Goal: Information Seeking & Learning: Find specific fact

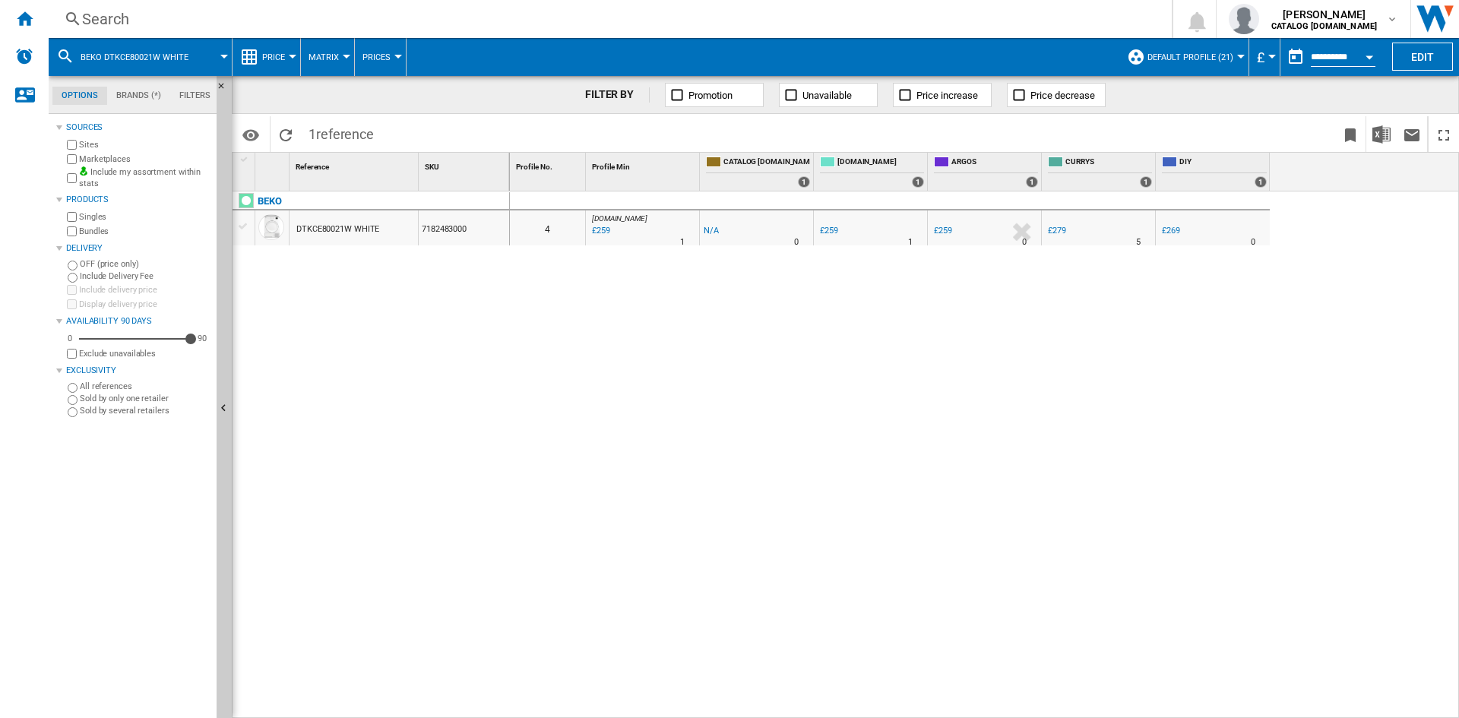
click at [174, 13] on div "Search" at bounding box center [607, 18] width 1050 height 21
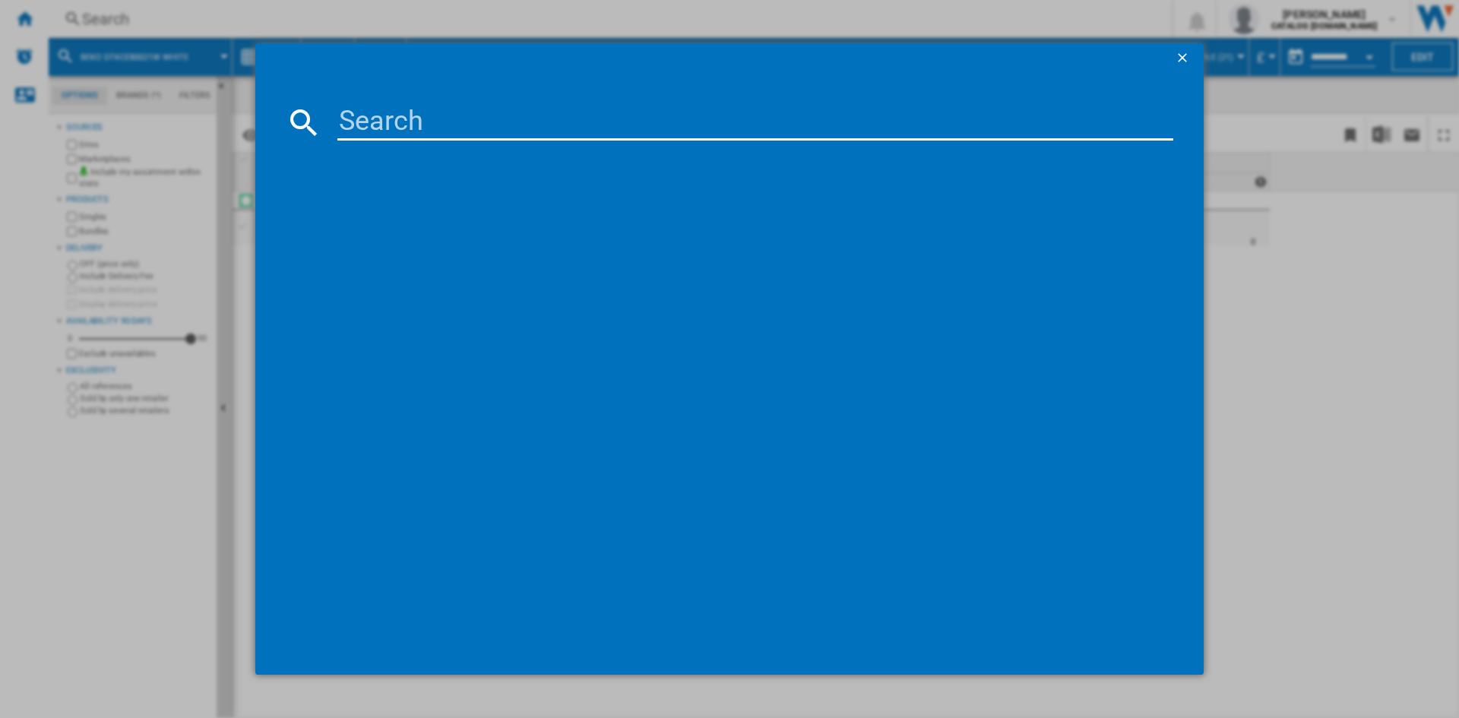
click at [398, 116] on input at bounding box center [755, 122] width 836 height 36
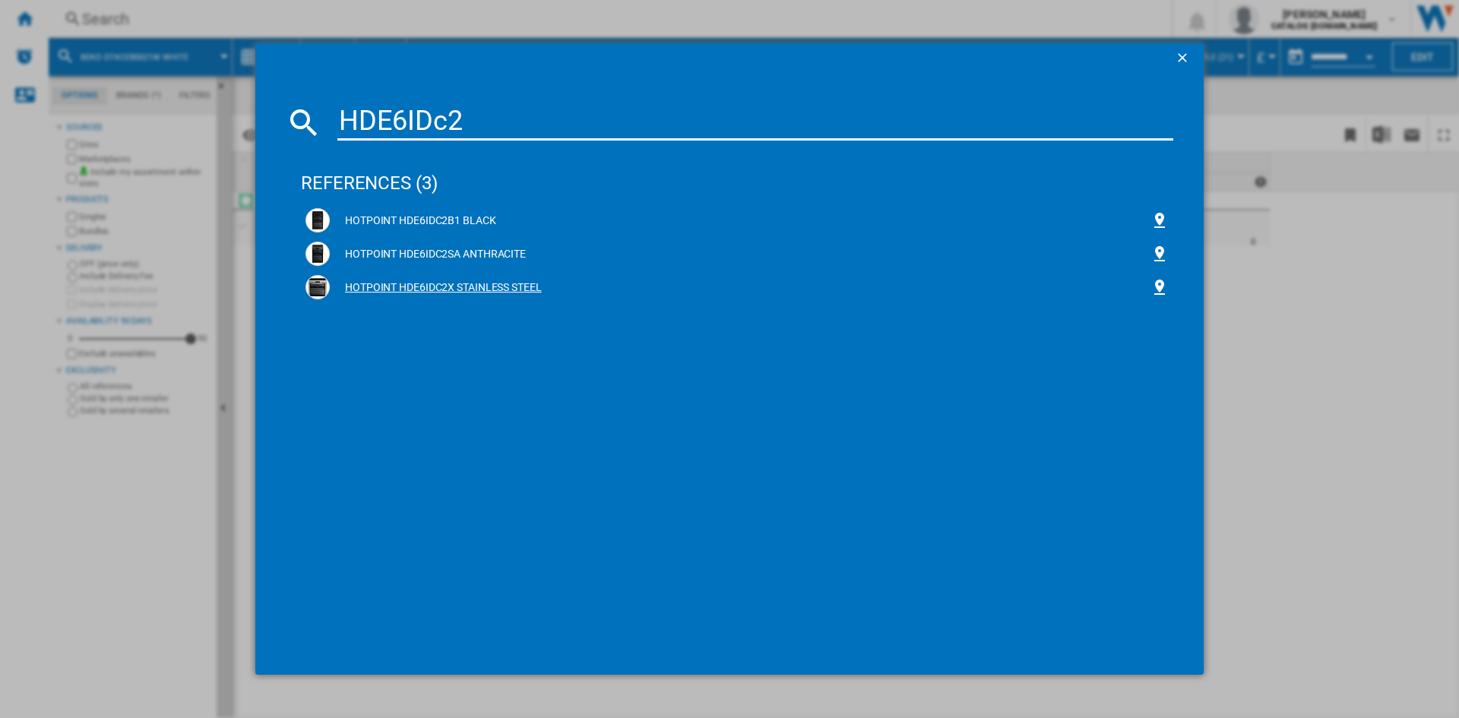
type input "HDE6IDc2"
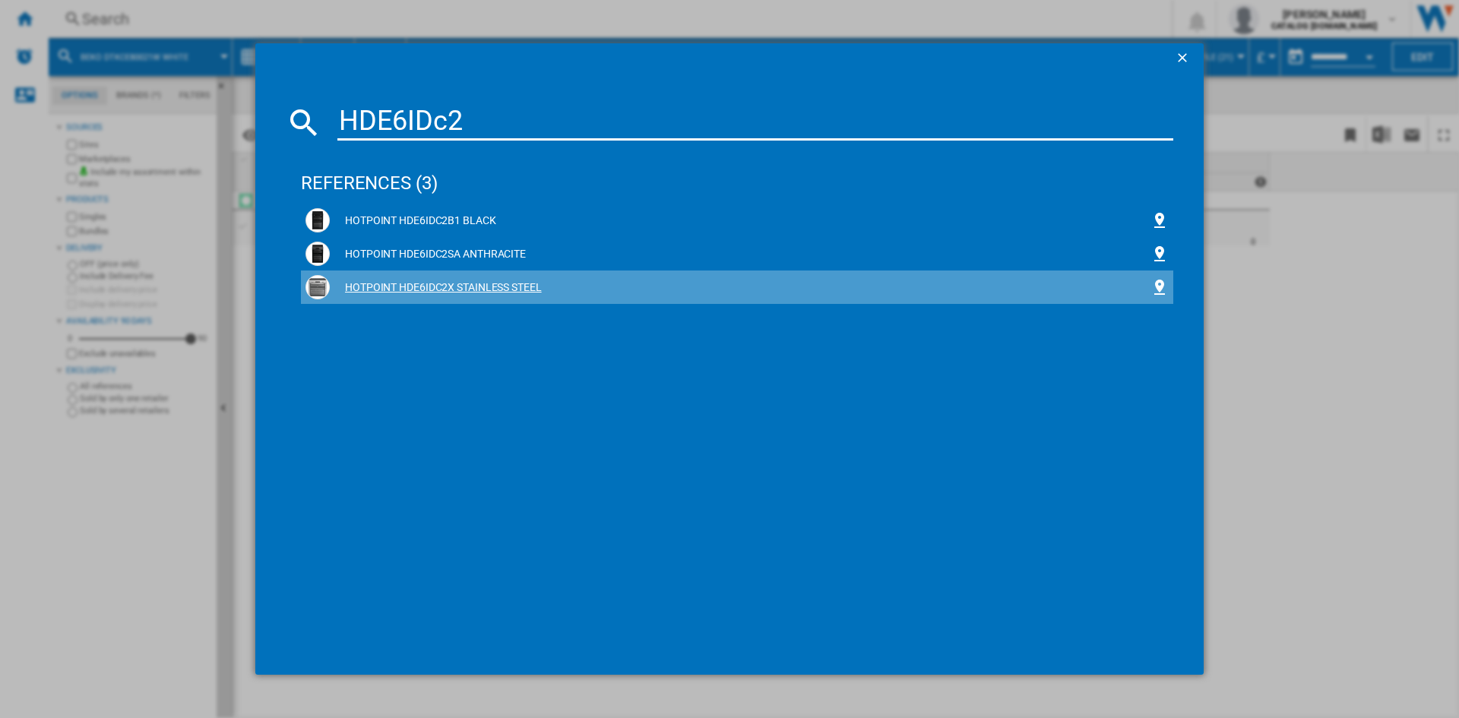
click at [439, 287] on div "HOTPOINT HDE6IDC2X STAINLESS STEEL" at bounding box center [740, 287] width 821 height 15
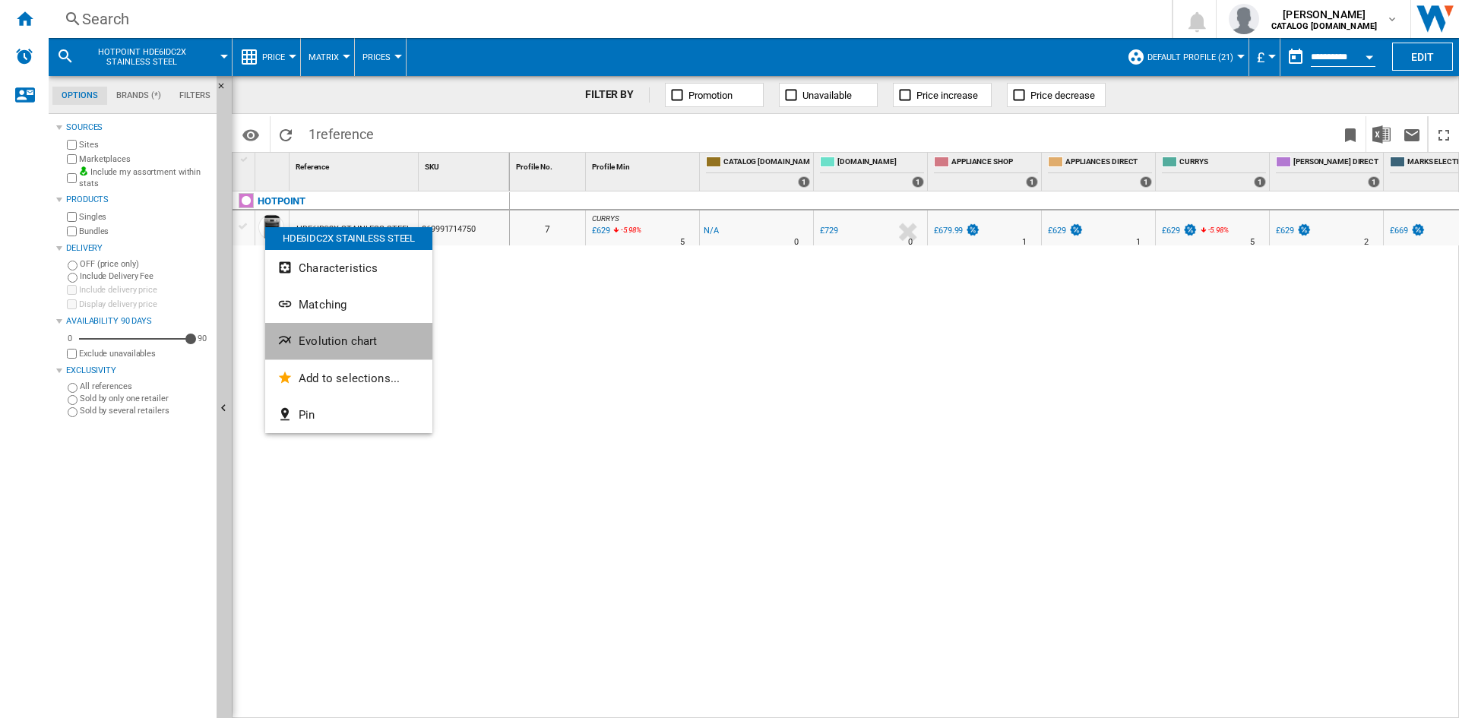
click at [362, 349] on button "Evolution chart" at bounding box center [348, 341] width 167 height 36
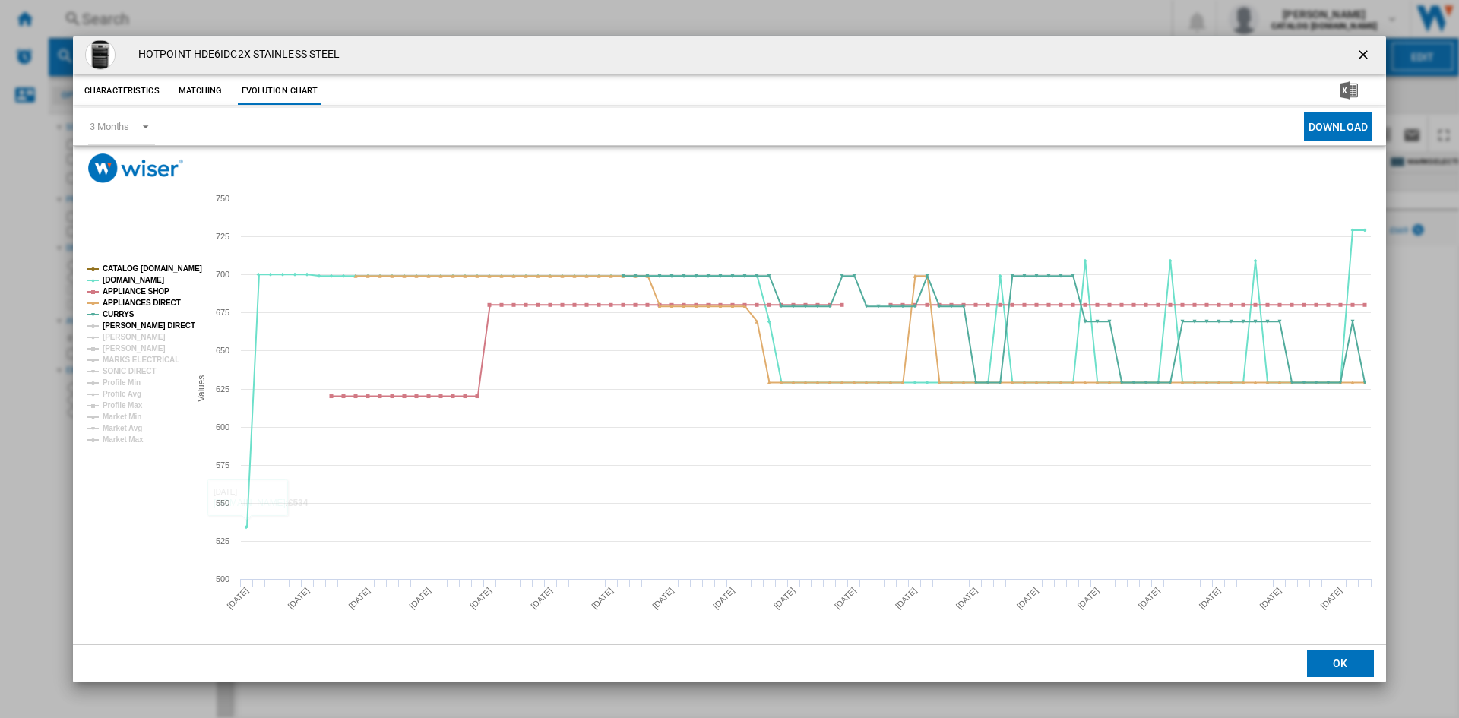
click at [138, 323] on tspan "[PERSON_NAME] DIRECT" at bounding box center [149, 325] width 93 height 8
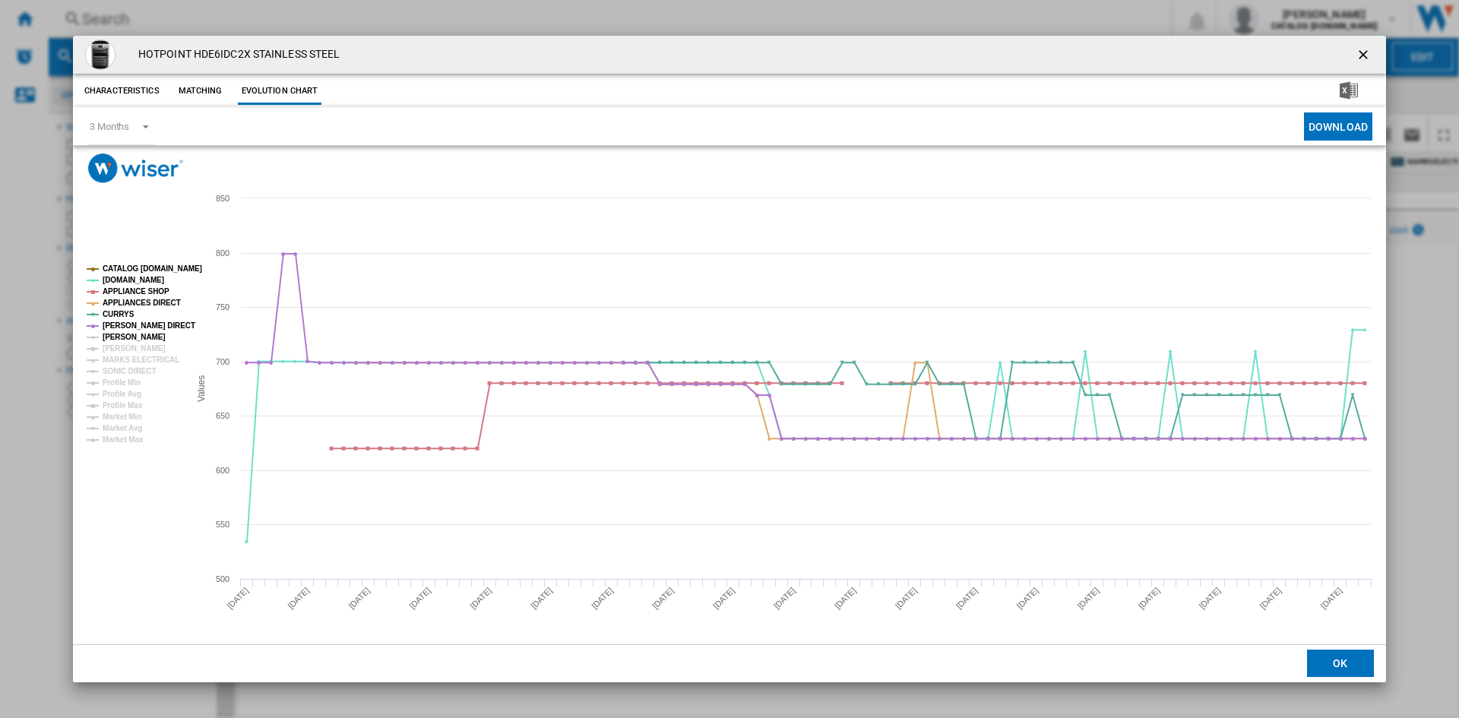
click at [130, 333] on tspan "[PERSON_NAME]" at bounding box center [134, 337] width 63 height 8
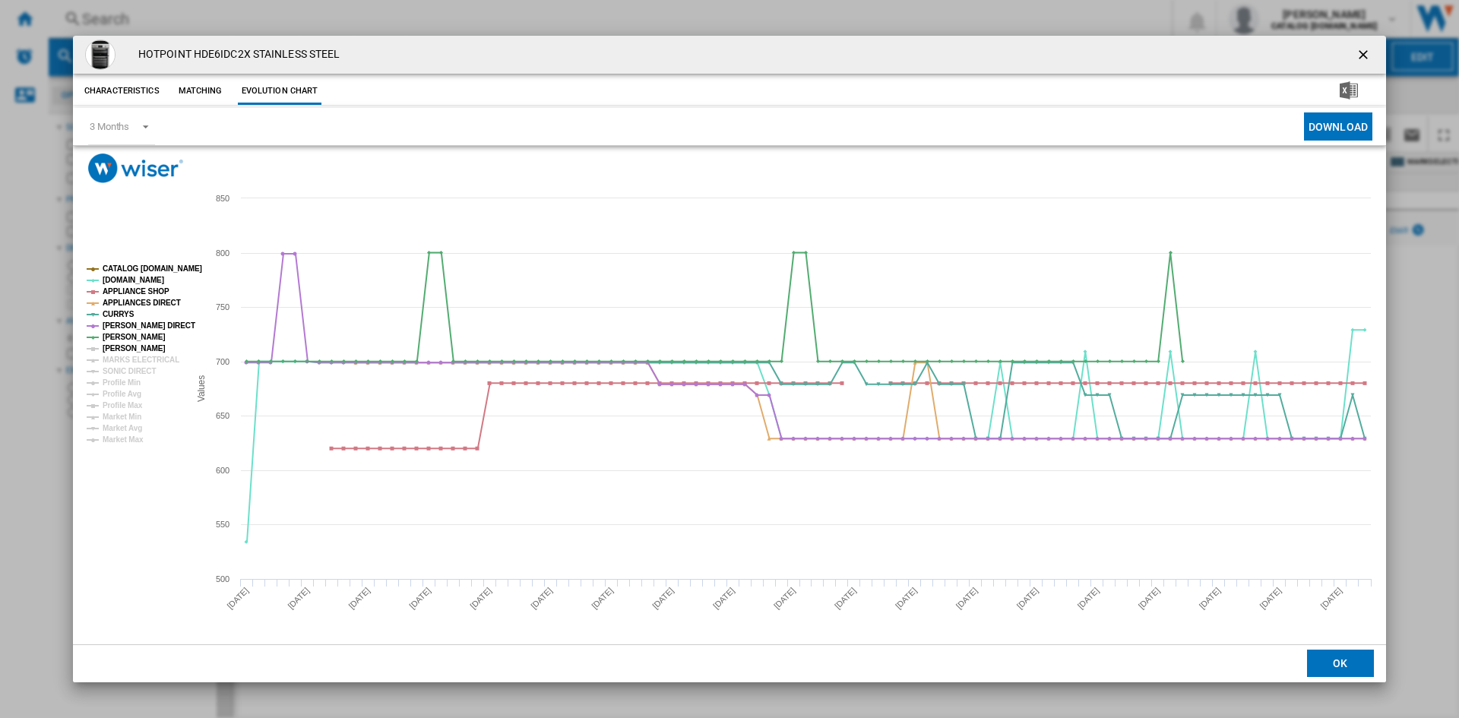
click at [115, 346] on tspan "[PERSON_NAME]" at bounding box center [134, 348] width 63 height 8
click at [124, 361] on tspan "MARKS ELECTRICAL" at bounding box center [141, 360] width 77 height 8
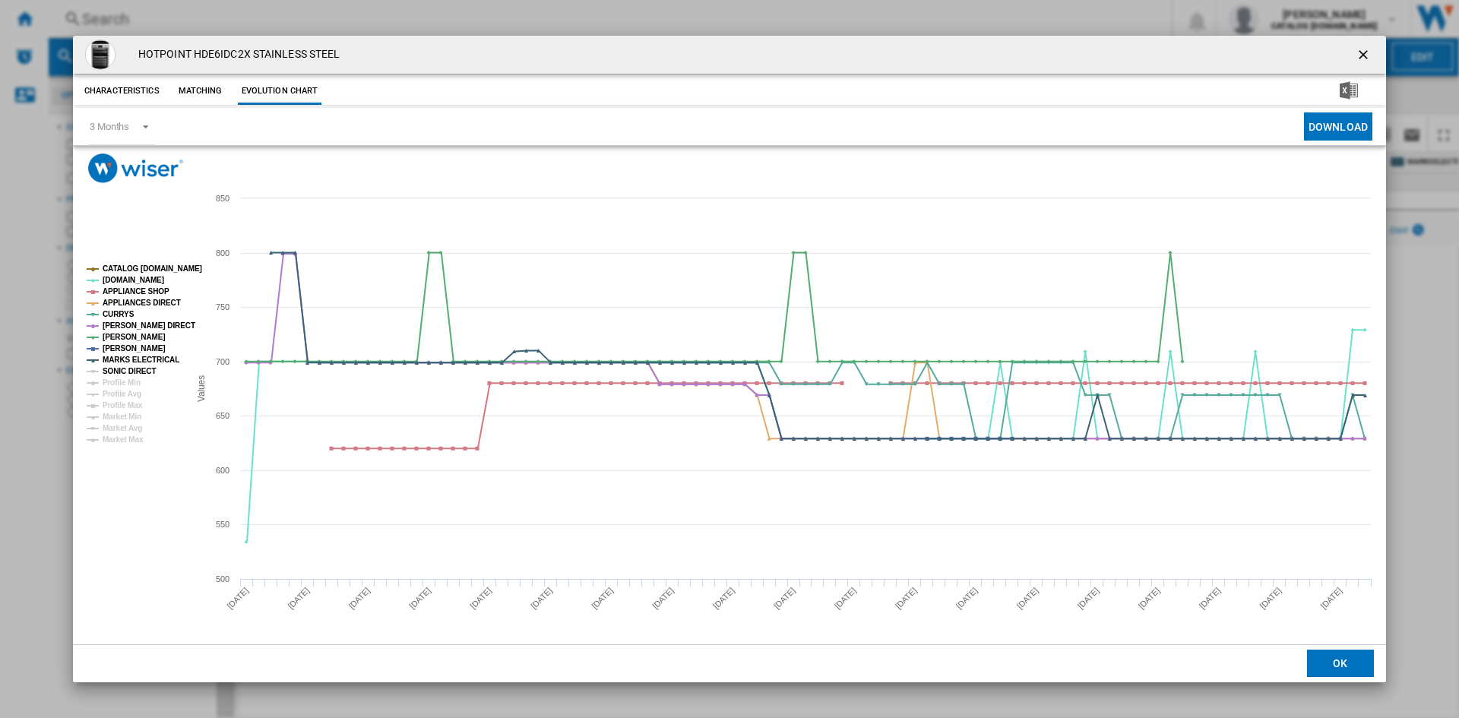
click at [124, 372] on tspan "SONIC DIRECT" at bounding box center [129, 371] width 53 height 8
click at [133, 288] on tspan "APPLIANCE SHOP" at bounding box center [136, 291] width 67 height 8
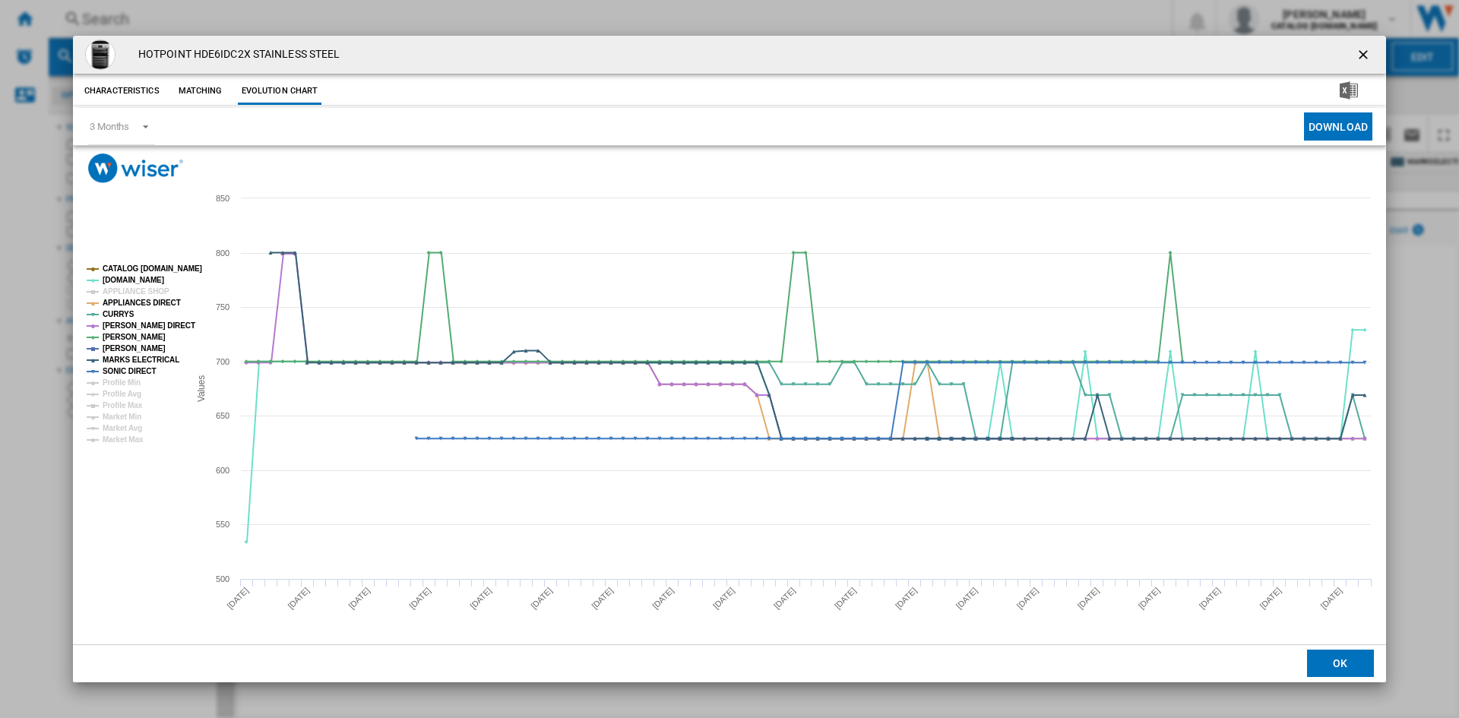
click at [133, 288] on tspan "APPLIANCE SHOP" at bounding box center [136, 291] width 67 height 8
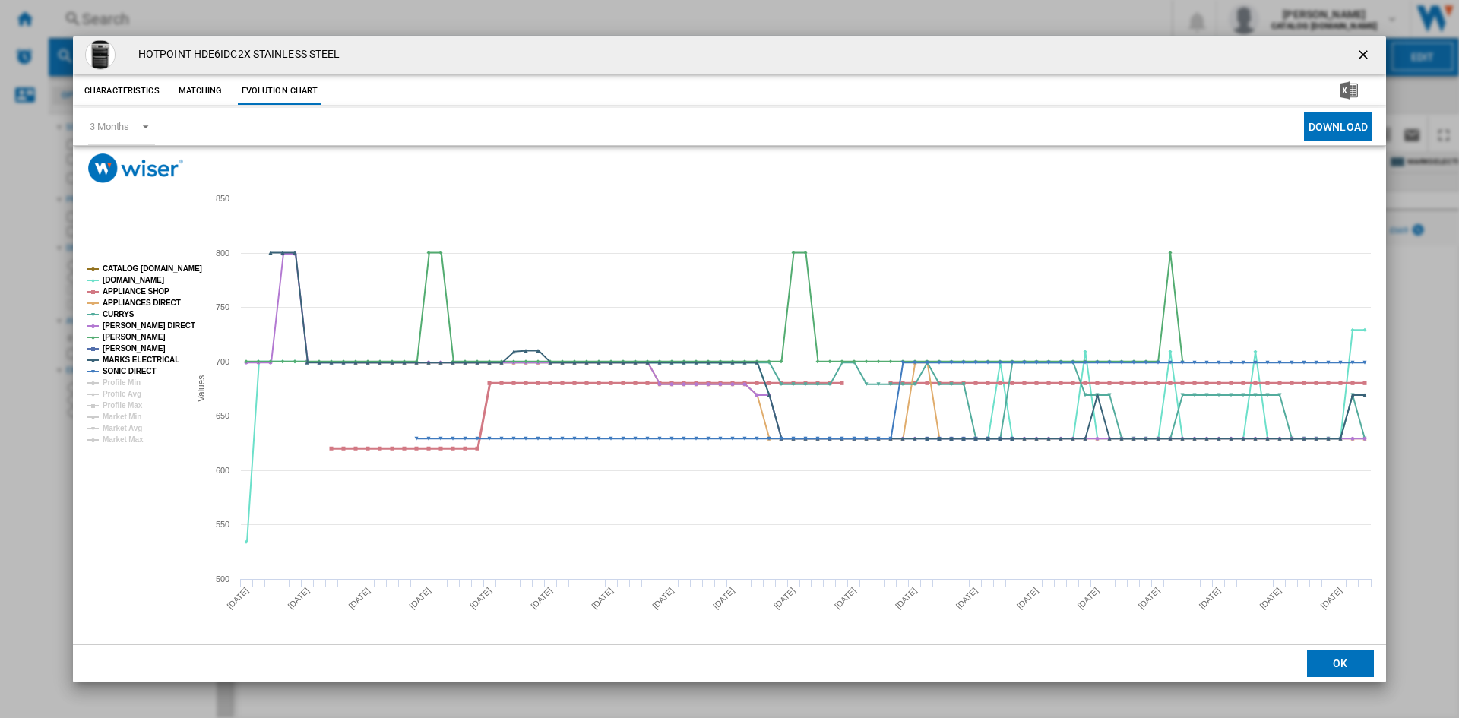
click at [126, 292] on tspan "APPLIANCE SHOP" at bounding box center [136, 291] width 67 height 8
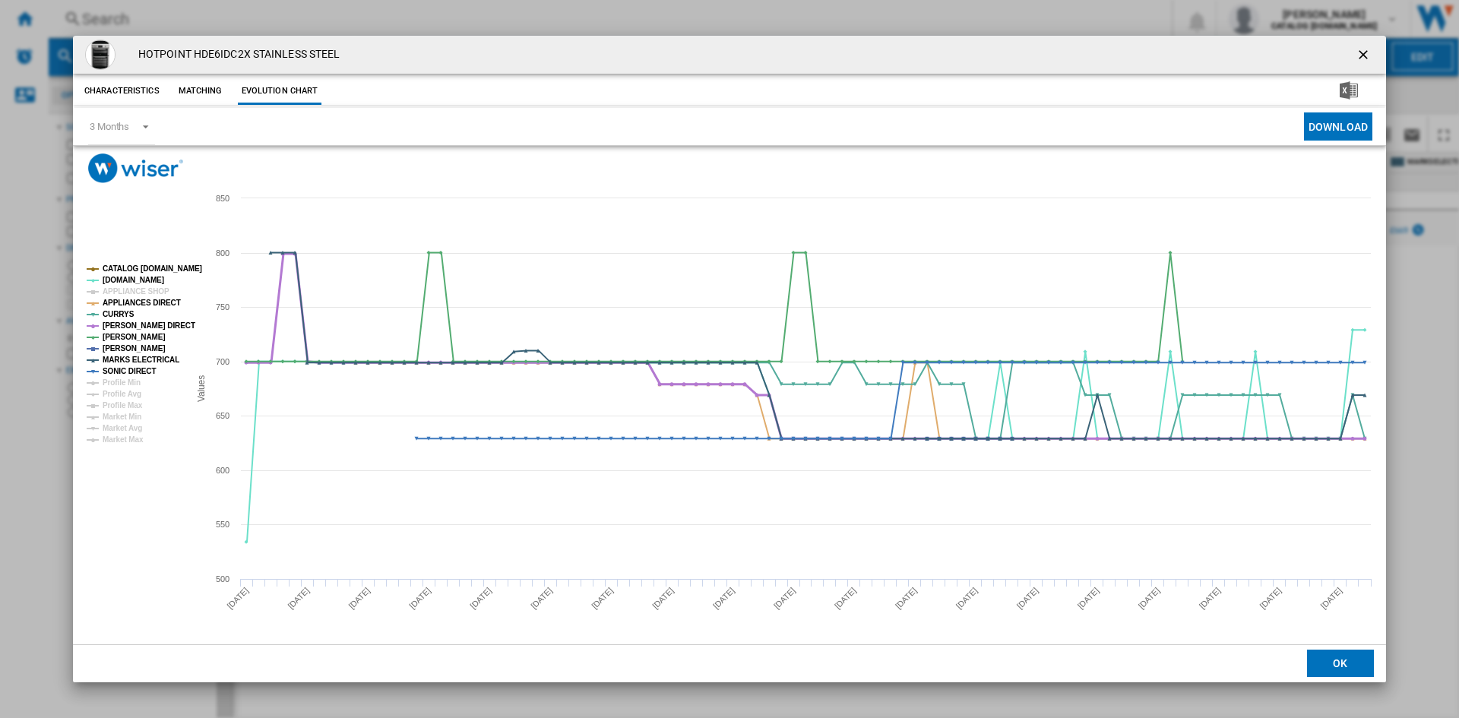
click at [134, 324] on tspan "[PERSON_NAME] DIRECT" at bounding box center [149, 325] width 93 height 8
click at [130, 336] on tspan "[PERSON_NAME]" at bounding box center [134, 337] width 63 height 8
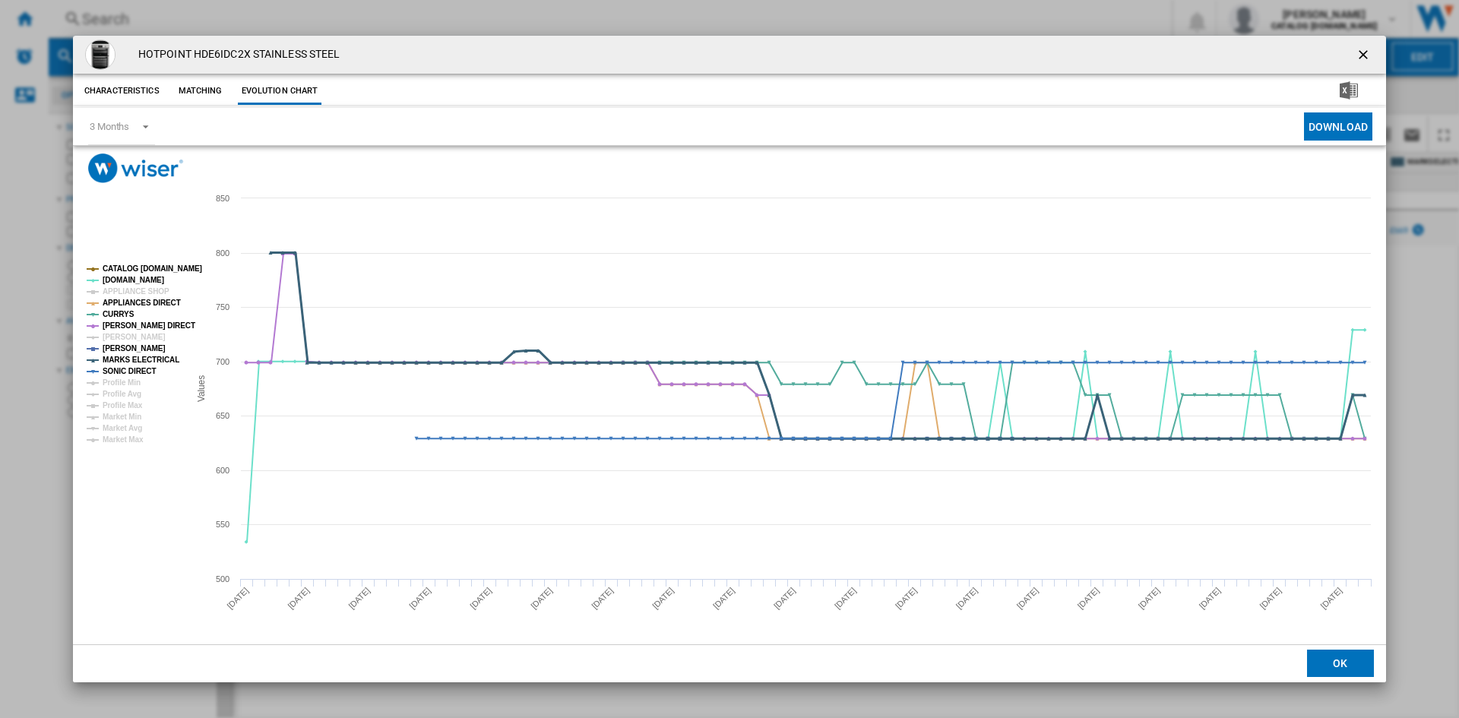
click at [140, 356] on tspan "MARKS ELECTRICAL" at bounding box center [141, 360] width 77 height 8
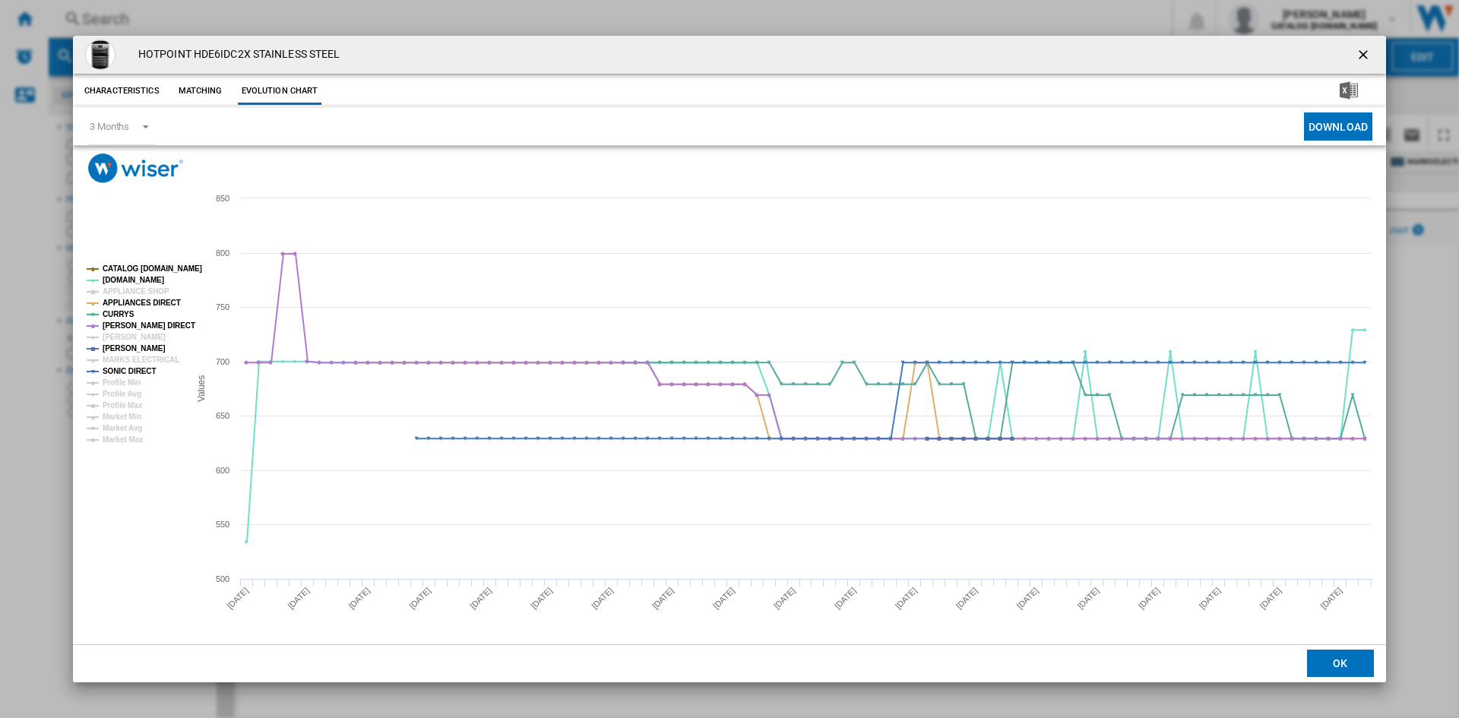
click at [140, 356] on tspan "MARKS ELECTRICAL" at bounding box center [141, 360] width 77 height 8
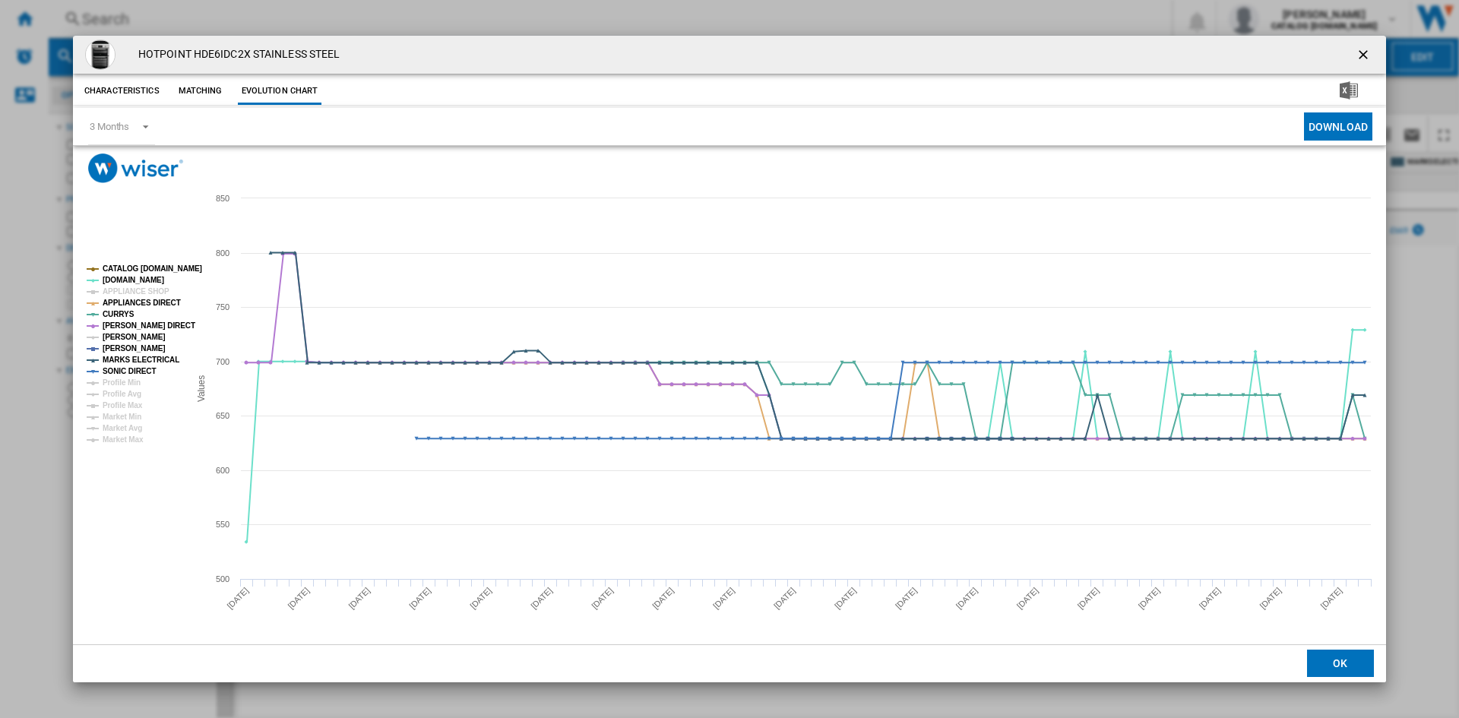
click at [133, 341] on tspan "[PERSON_NAME]" at bounding box center [134, 337] width 63 height 8
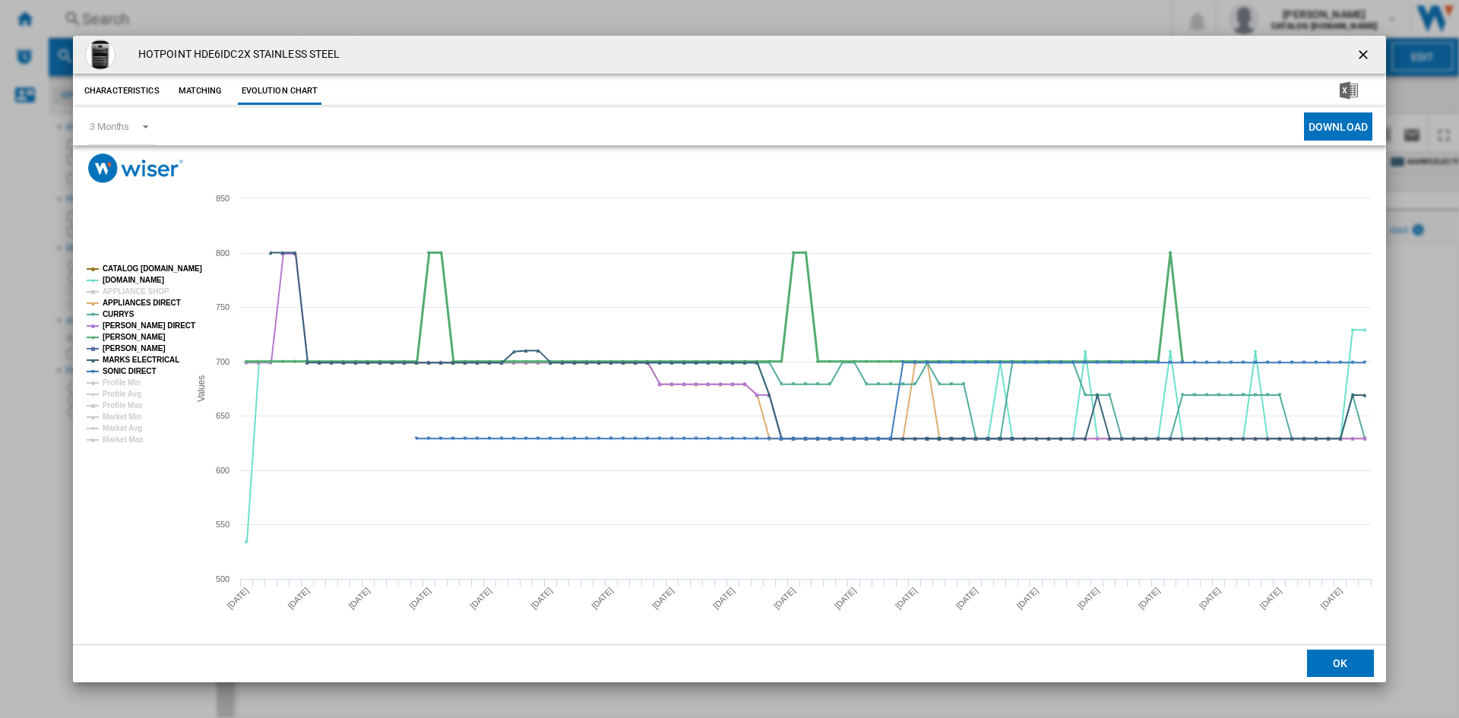
click at [132, 334] on tspan "[PERSON_NAME]" at bounding box center [134, 337] width 63 height 8
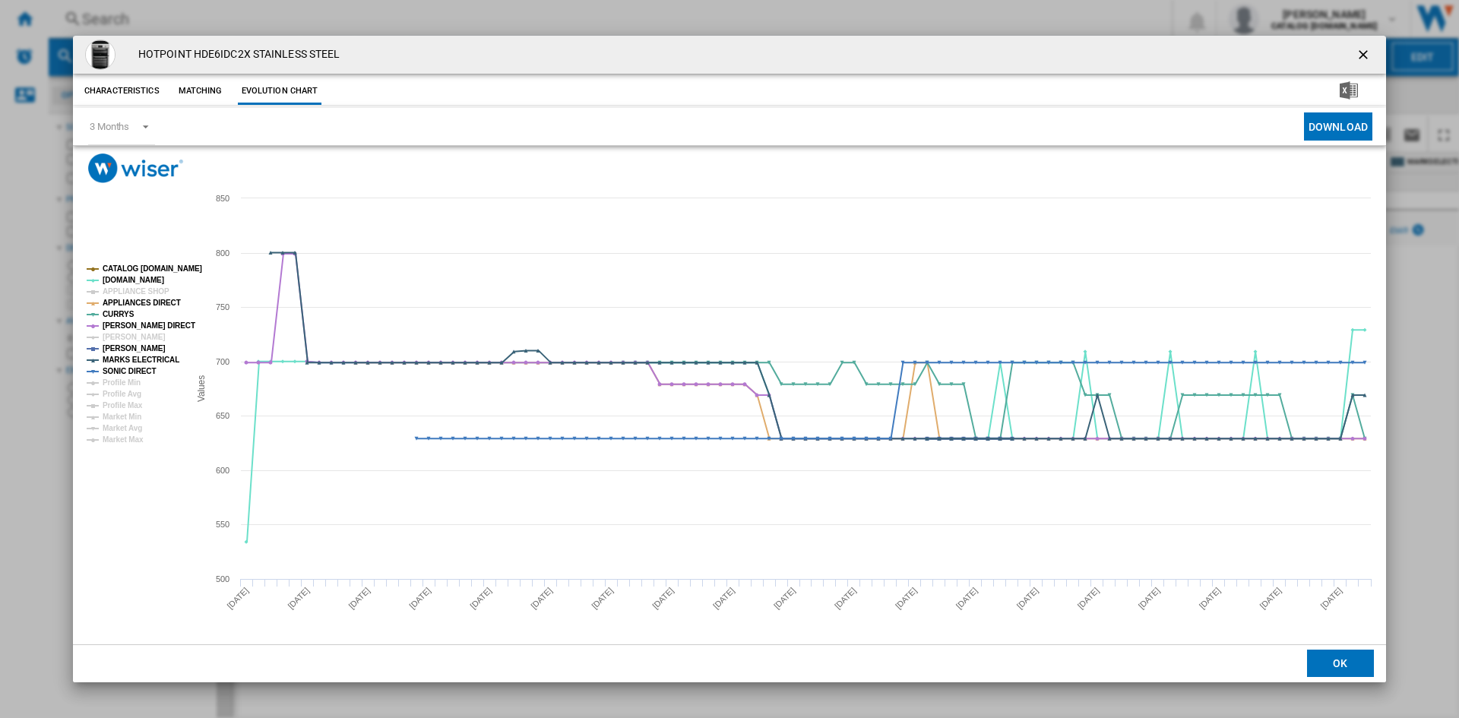
click at [132, 344] on tspan "[PERSON_NAME]" at bounding box center [134, 348] width 63 height 8
click at [131, 348] on tspan "[PERSON_NAME]" at bounding box center [134, 348] width 63 height 8
click at [147, 272] on tspan "CATALOG [DOMAIN_NAME]" at bounding box center [153, 268] width 100 height 8
